Goal: Task Accomplishment & Management: Manage account settings

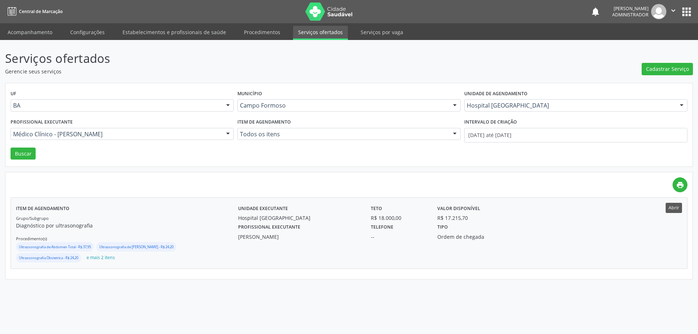
click at [672, 207] on button "Abrir" at bounding box center [674, 208] width 16 height 10
click at [226, 133] on div at bounding box center [228, 134] width 11 height 12
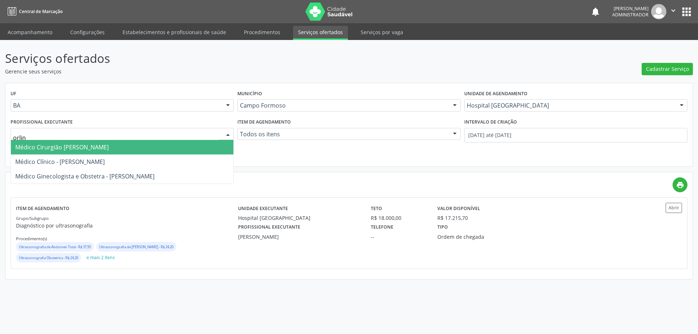
type input "orlind"
click at [109, 145] on span "Médico Cirurgião Geral - Orlindo Carvalho dos Santos" at bounding box center [61, 147] width 93 height 8
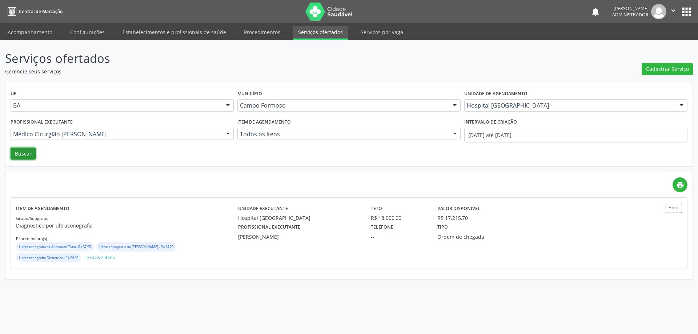
click at [24, 155] on button "Buscar" at bounding box center [23, 154] width 25 height 12
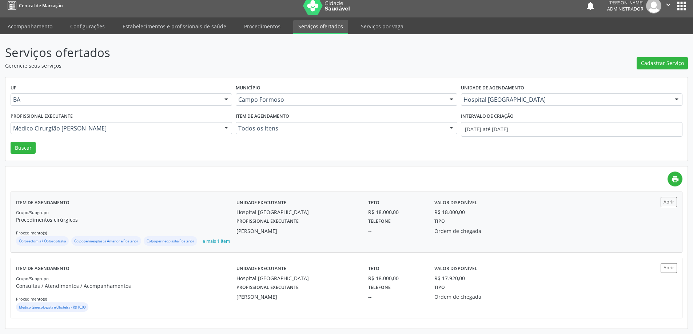
scroll to position [16, 0]
click at [671, 266] on button "Abrir" at bounding box center [669, 268] width 16 height 10
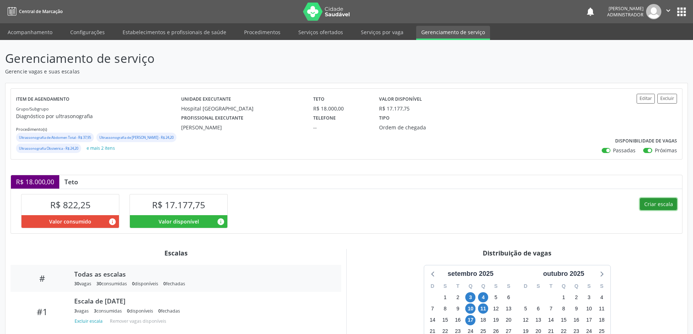
click at [657, 211] on button "Criar escala" at bounding box center [658, 204] width 37 height 12
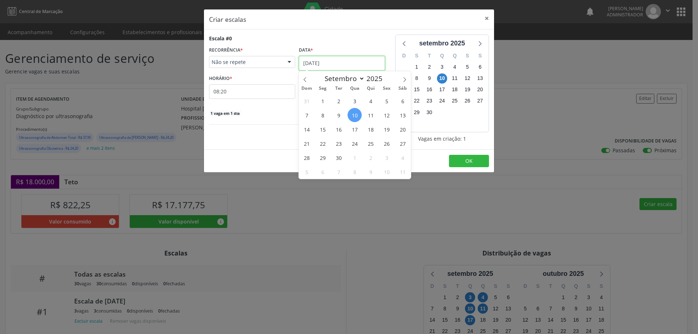
click at [320, 62] on input "10/09/2025" at bounding box center [342, 63] width 86 height 15
click at [354, 129] on span "17" at bounding box center [355, 129] width 14 height 14
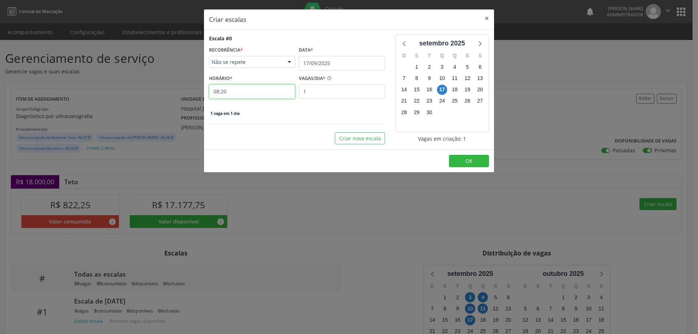
click at [271, 92] on input "08:20" at bounding box center [252, 91] width 86 height 15
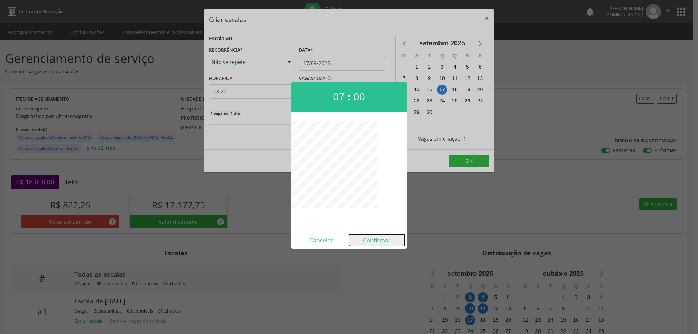
click at [381, 239] on button "Confirmar" at bounding box center [377, 241] width 56 height 12
type input "07:00"
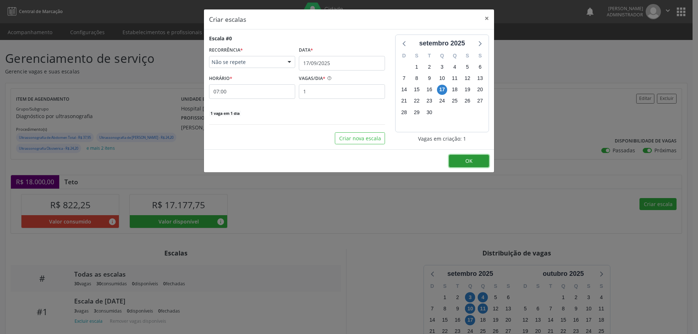
click at [462, 162] on button "OK" at bounding box center [469, 161] width 40 height 12
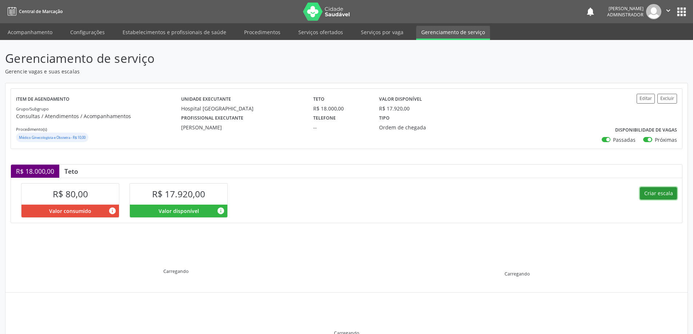
click at [650, 192] on button "Criar escala" at bounding box center [658, 193] width 37 height 12
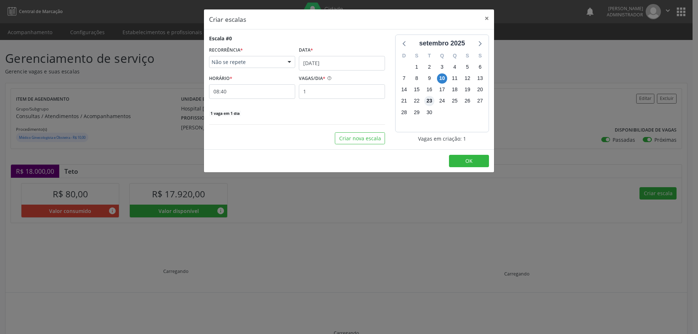
click at [428, 100] on span "23" at bounding box center [429, 101] width 10 height 10
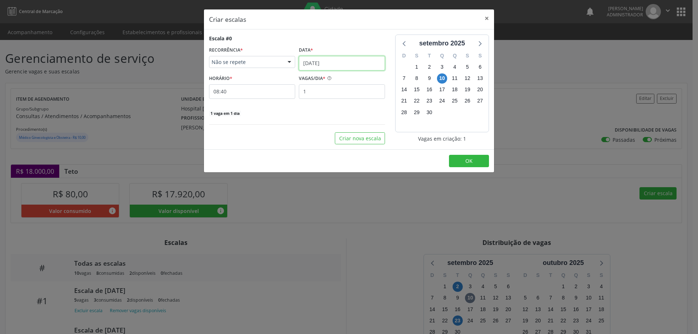
click at [351, 58] on input "[DATE]" at bounding box center [342, 63] width 86 height 15
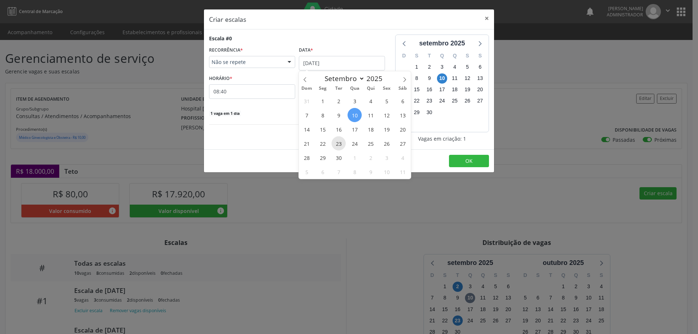
click at [341, 146] on span "23" at bounding box center [339, 143] width 14 height 14
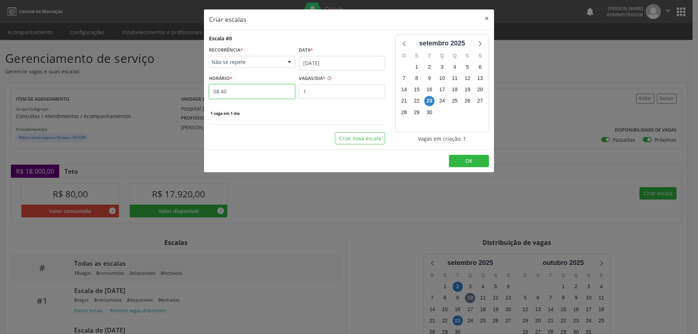
click at [273, 88] on input "08:40" at bounding box center [252, 91] width 86 height 15
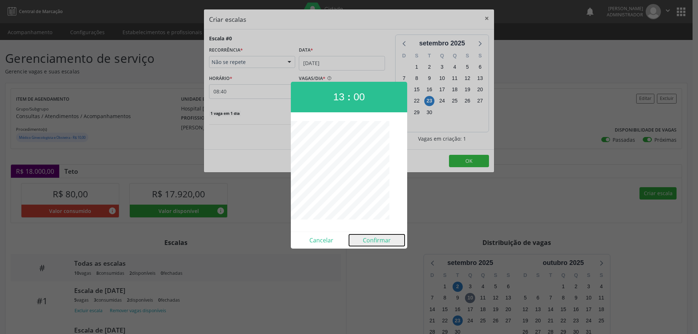
click at [384, 245] on button "Confirmar" at bounding box center [377, 241] width 56 height 12
type input "13:00"
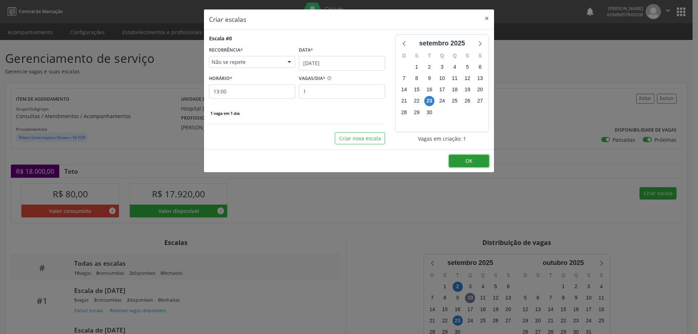
click at [473, 163] on button "OK" at bounding box center [469, 161] width 40 height 12
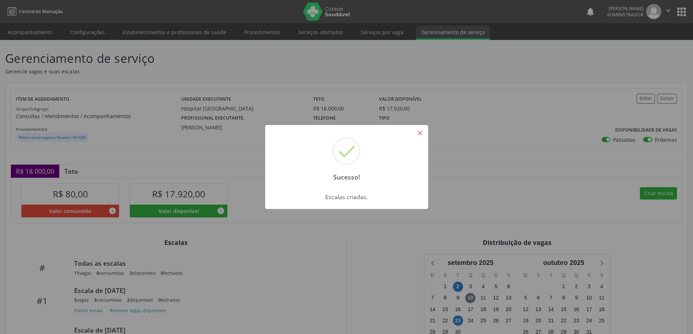
drag, startPoint x: 418, startPoint y: 136, endPoint x: 420, endPoint y: 140, distance: 4.9
click at [419, 136] on button "×" at bounding box center [420, 133] width 12 height 12
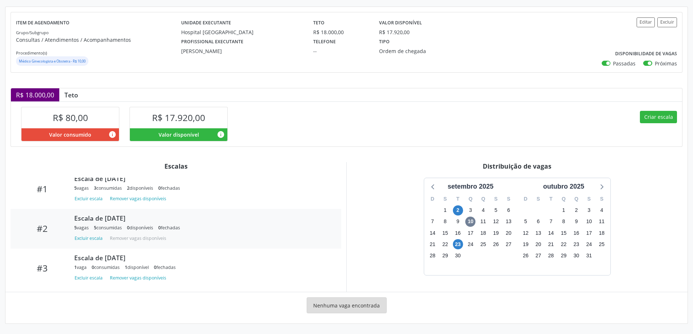
scroll to position [37, 0]
